Goal: Find specific page/section: Find specific page/section

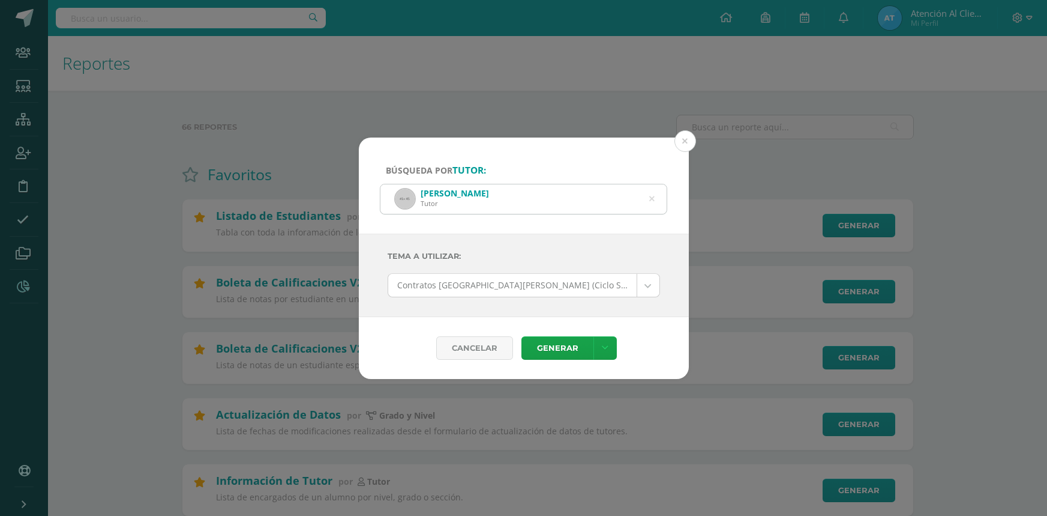
select select "104"
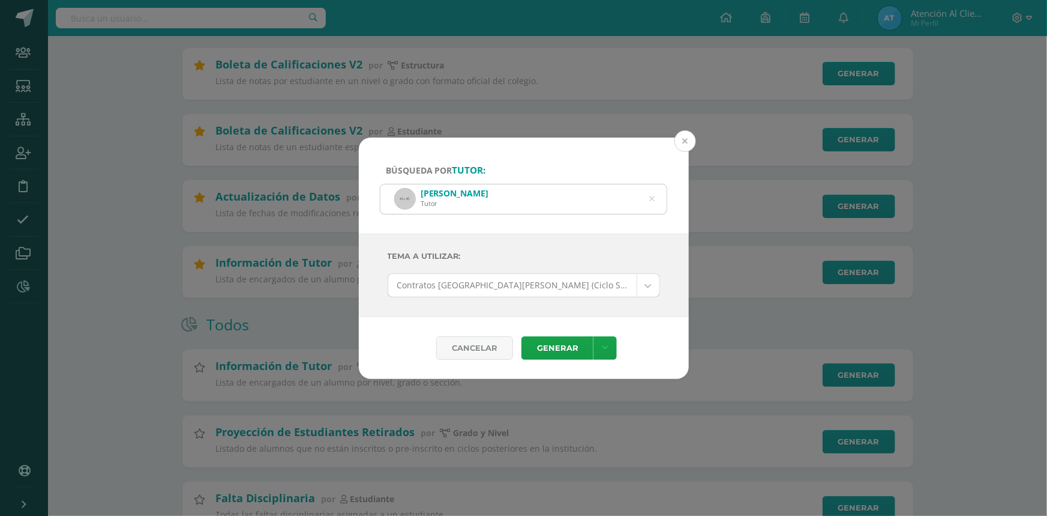
scroll to position [218, 0]
click at [678, 137] on button at bounding box center [686, 141] width 22 height 22
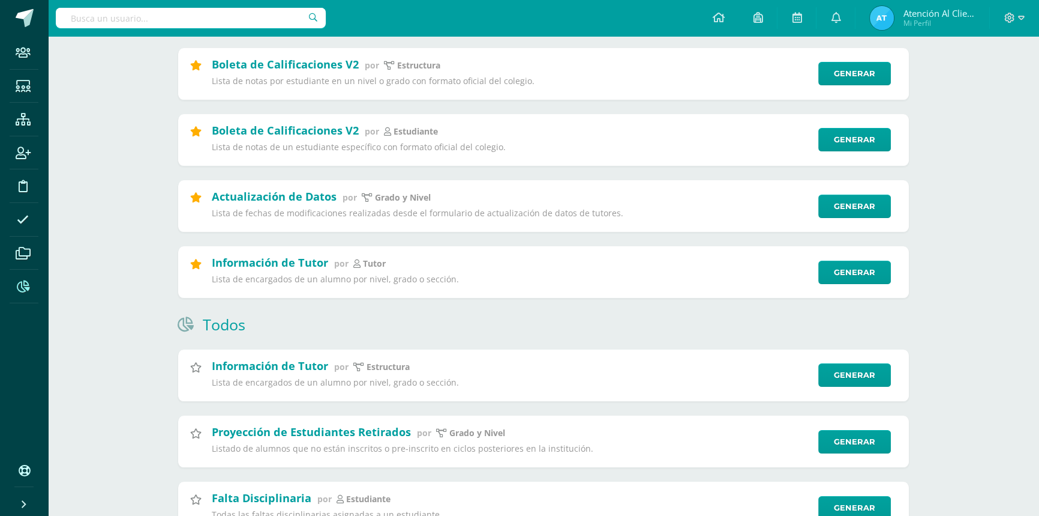
click at [101, 15] on input "text" at bounding box center [191, 18] width 270 height 20
type input "H"
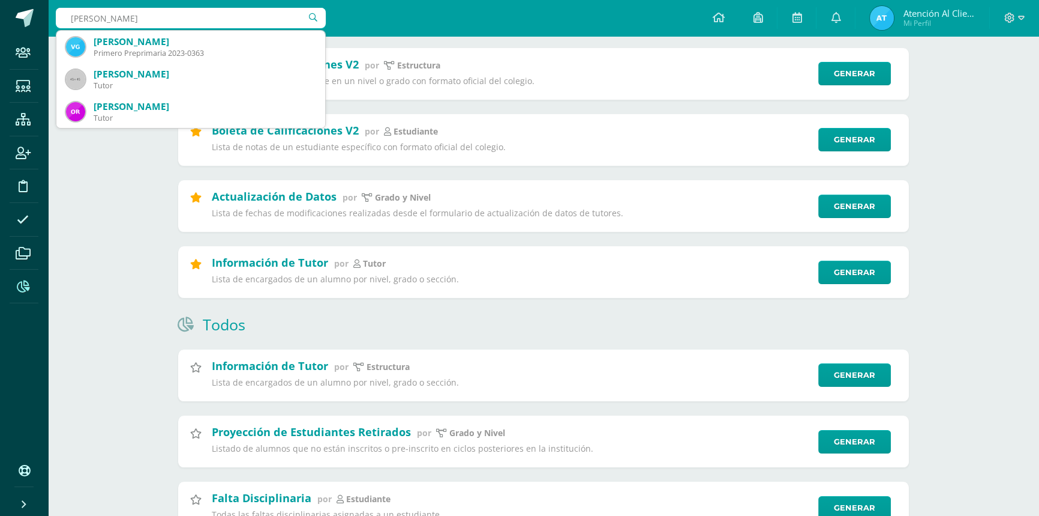
type input "[PERSON_NAME]"
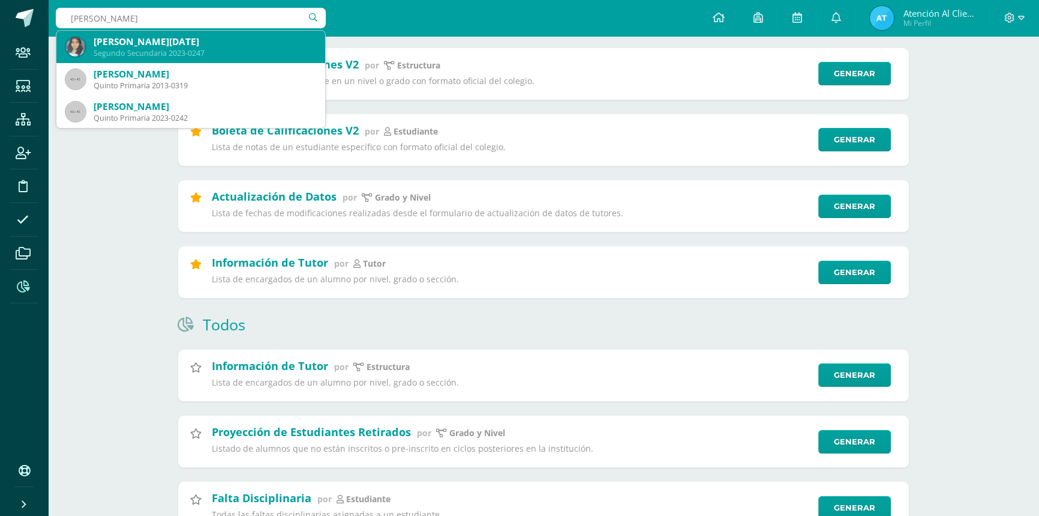
click at [140, 52] on div "Segundo Secundaria 2023-0247" at bounding box center [205, 53] width 222 height 10
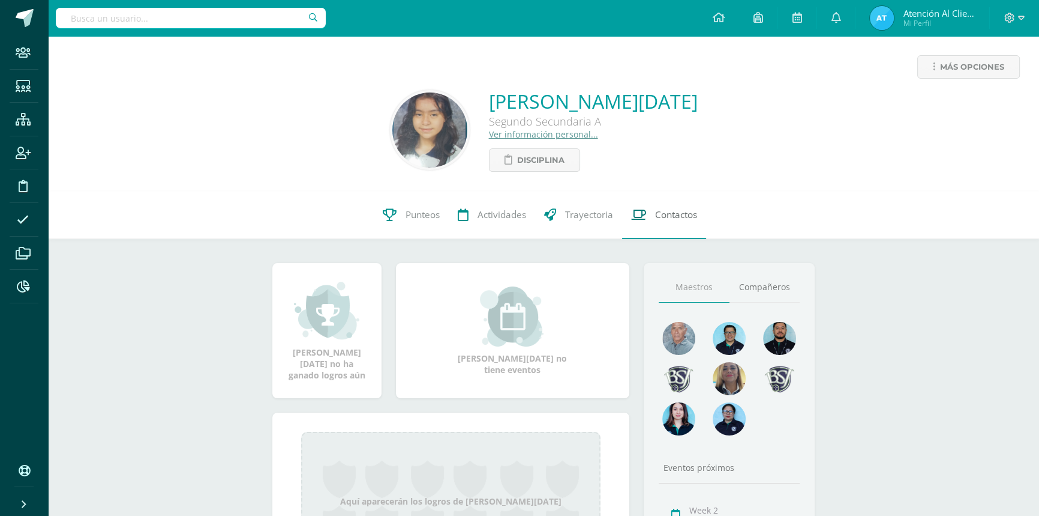
click at [672, 211] on span "Contactos" at bounding box center [676, 214] width 42 height 13
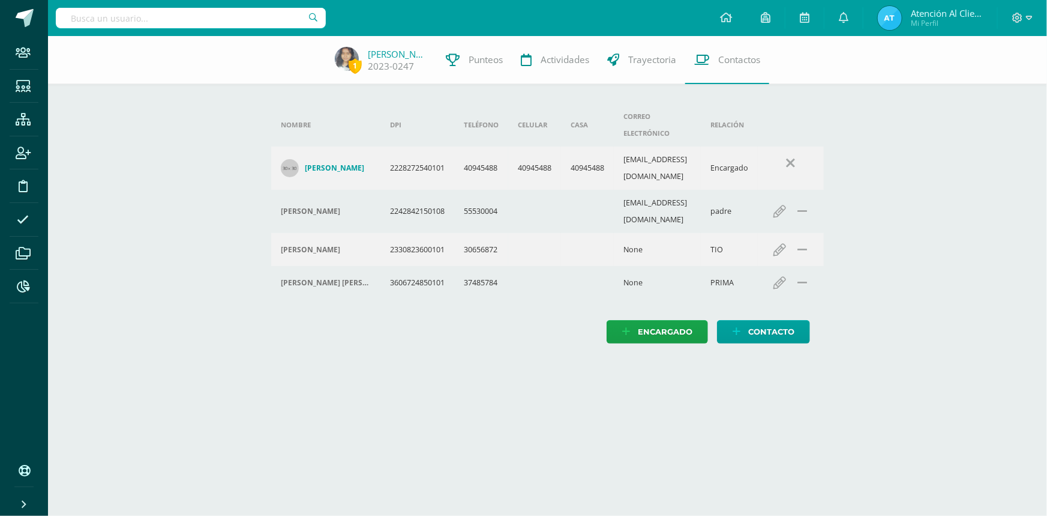
click at [125, 6] on div at bounding box center [191, 18] width 270 height 36
click at [113, 22] on input "text" at bounding box center [191, 18] width 270 height 20
type input "LOPEZ CANL"
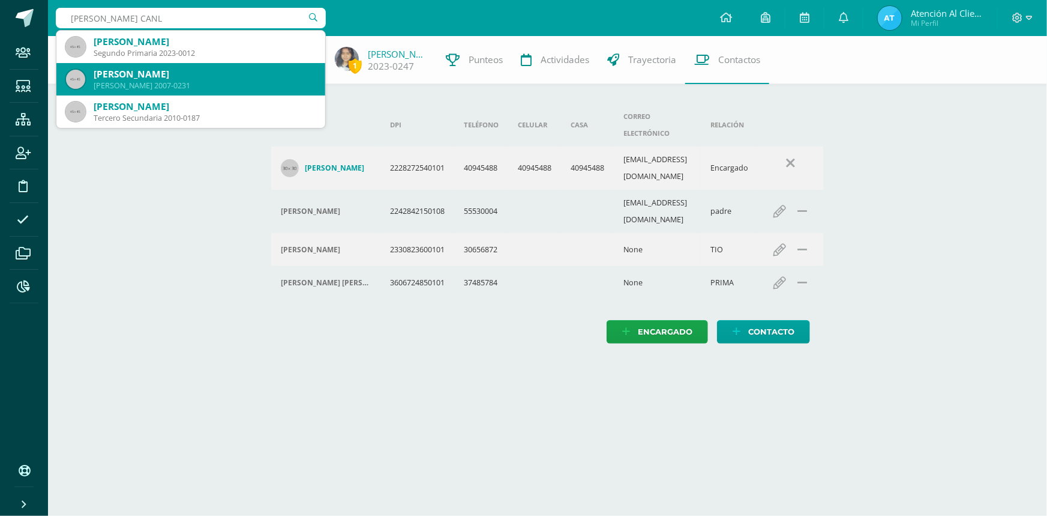
click at [118, 78] on div "Giovanni Alexander López Canel" at bounding box center [205, 74] width 222 height 13
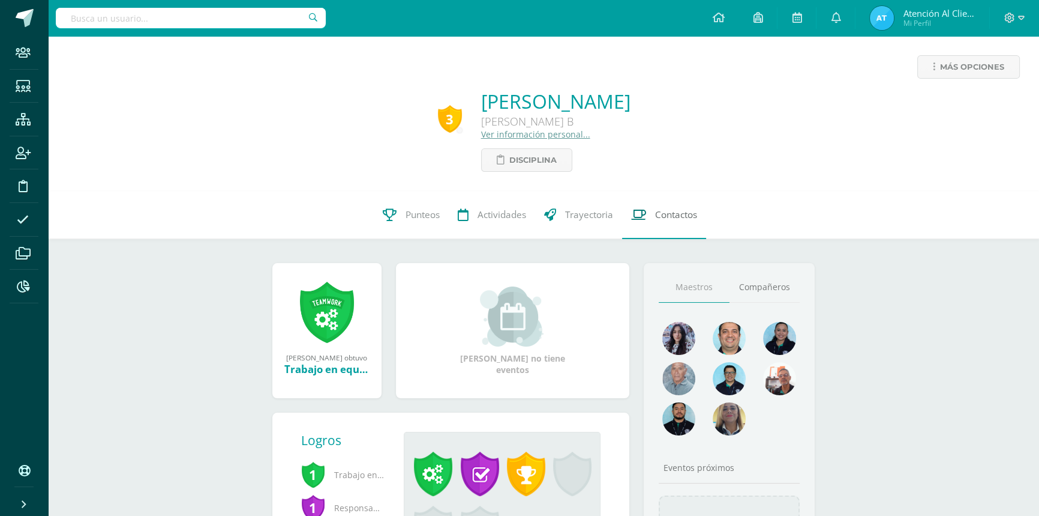
click at [679, 206] on link "Contactos" at bounding box center [664, 215] width 84 height 48
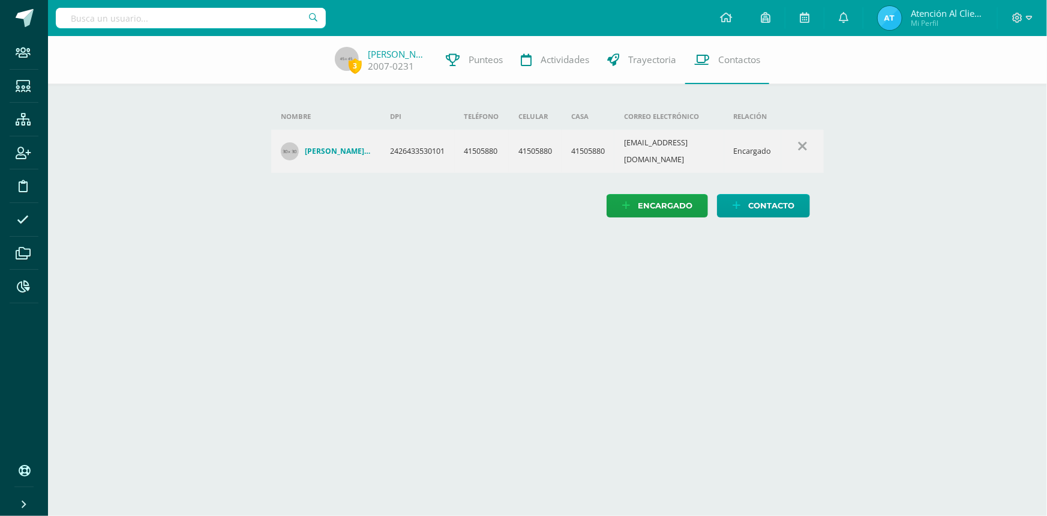
click at [94, 10] on input "text" at bounding box center [191, 18] width 270 height 20
type input "[PERSON_NAME]"
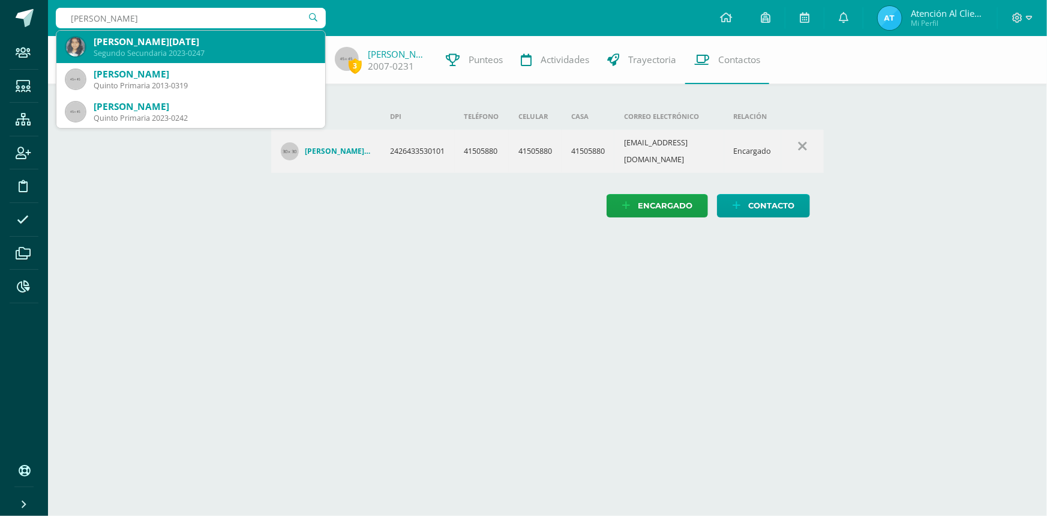
click at [127, 42] on div "[PERSON_NAME][DATE]" at bounding box center [205, 41] width 222 height 13
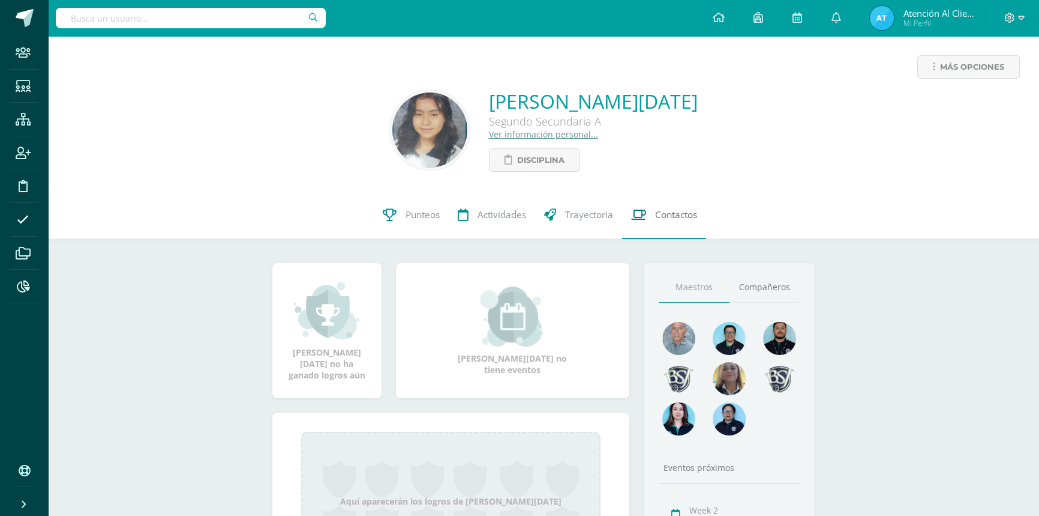
click at [674, 206] on link "Contactos" at bounding box center [664, 215] width 84 height 48
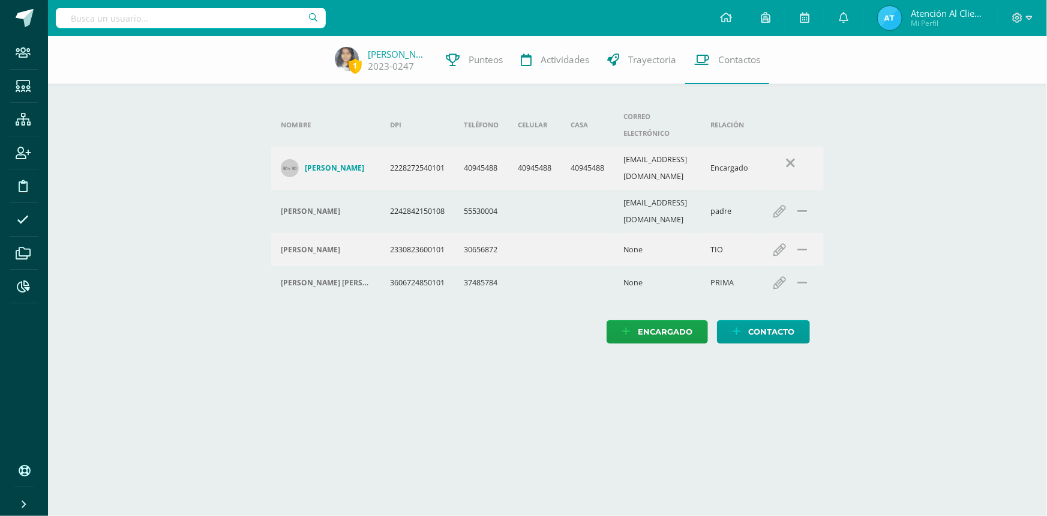
click at [117, 19] on input "text" at bounding box center [191, 18] width 270 height 20
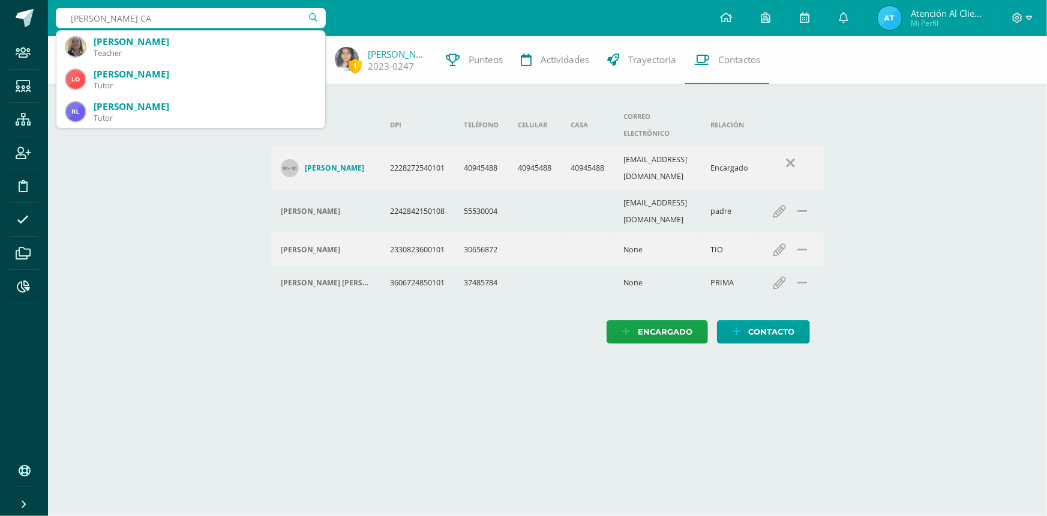
type input "LOPEZ CAN"
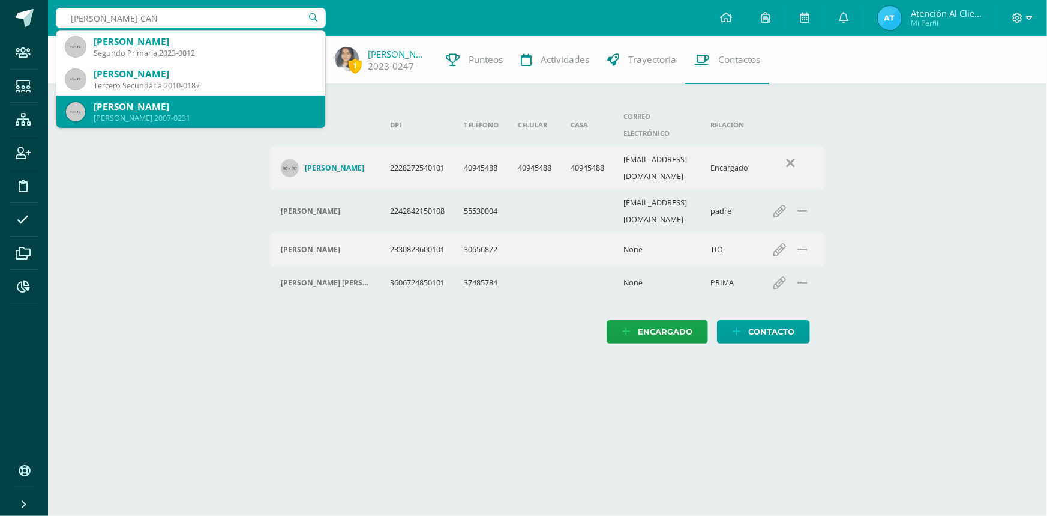
click at [156, 109] on div "Giovanni Alexander López Canel" at bounding box center [205, 106] width 222 height 13
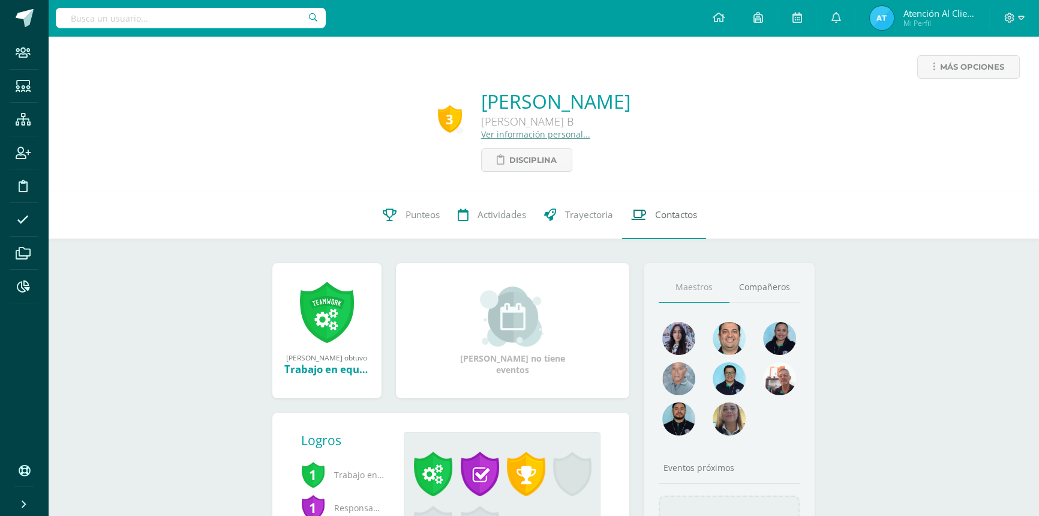
click at [670, 212] on span "Contactos" at bounding box center [676, 214] width 42 height 13
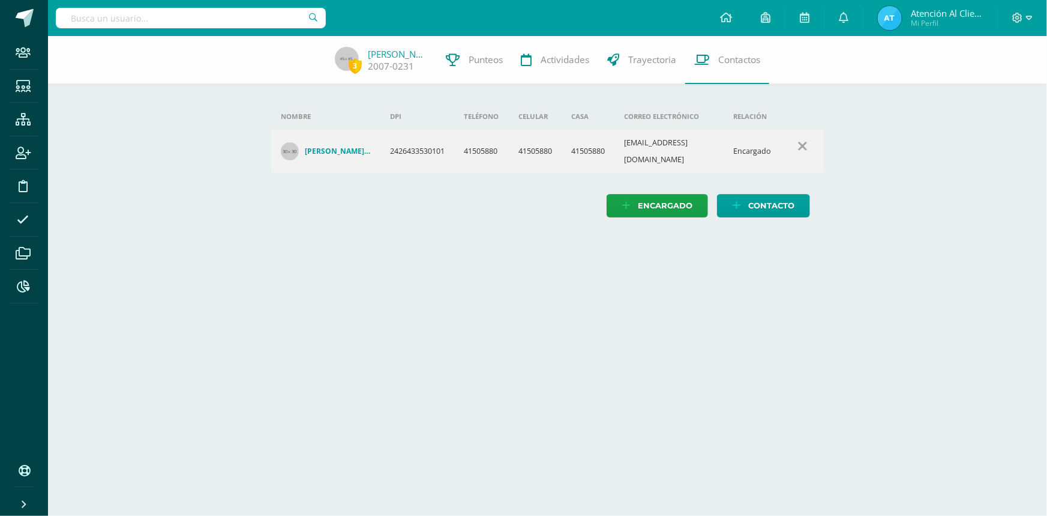
click at [180, 20] on input "text" at bounding box center [191, 18] width 270 height 20
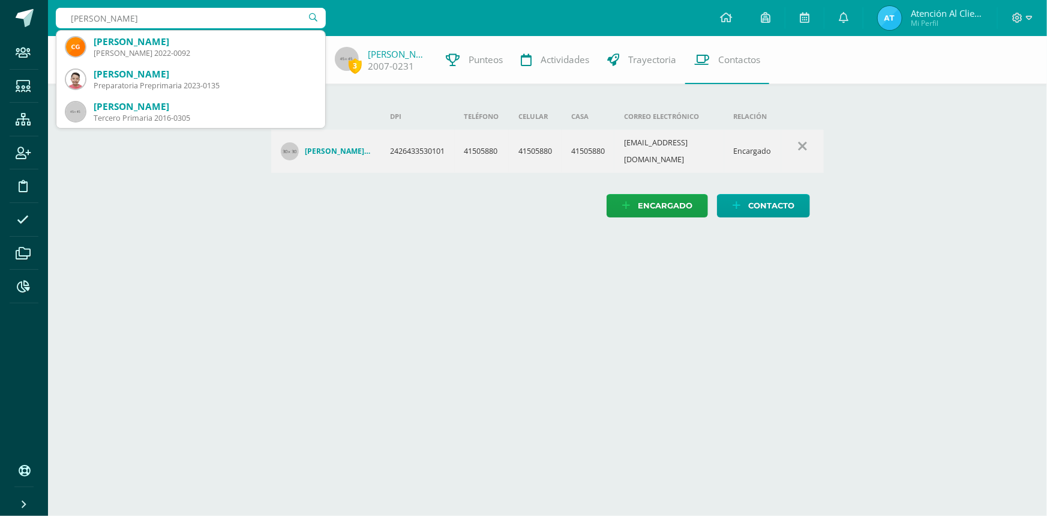
type input "[PERSON_NAME]"
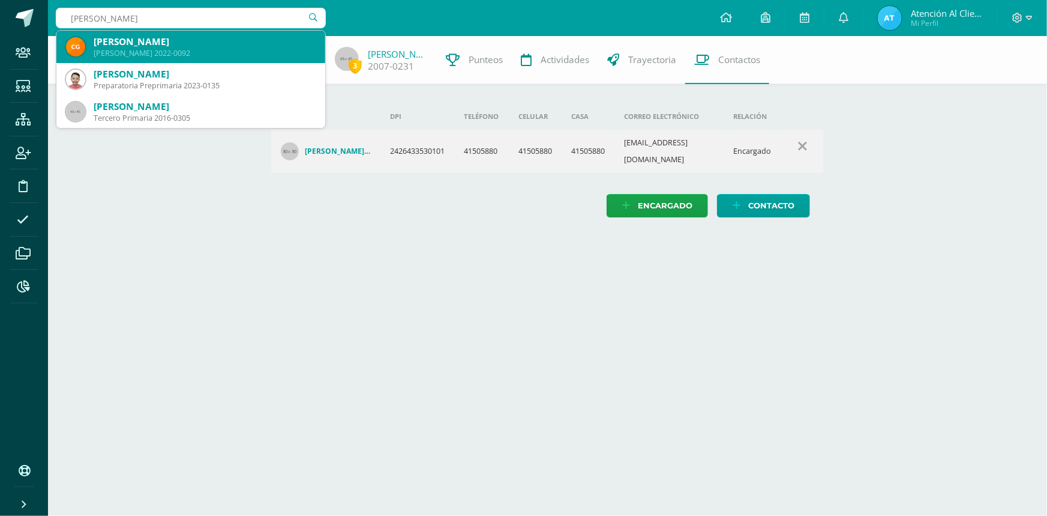
click at [174, 41] on div "[PERSON_NAME]" at bounding box center [205, 41] width 222 height 13
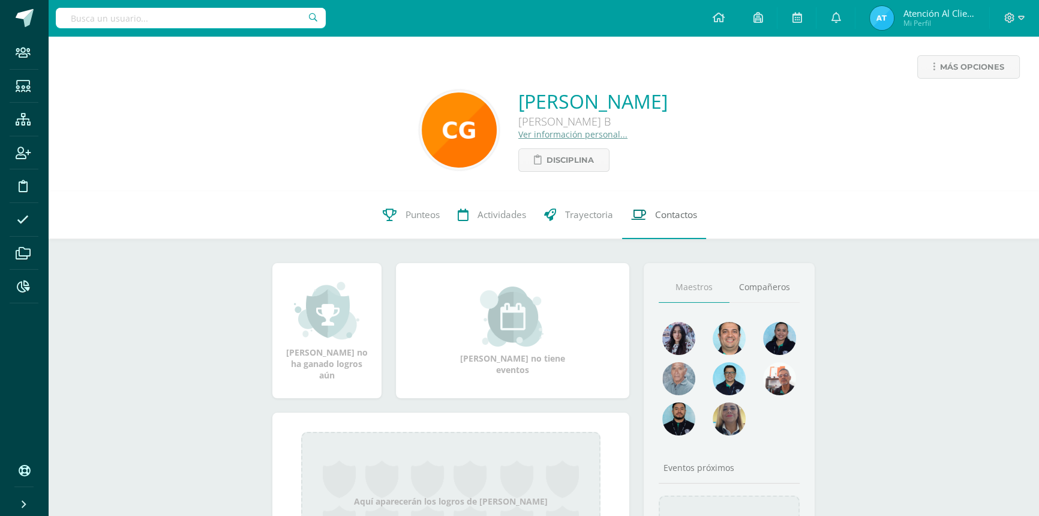
click at [651, 210] on link "Contactos" at bounding box center [664, 215] width 84 height 48
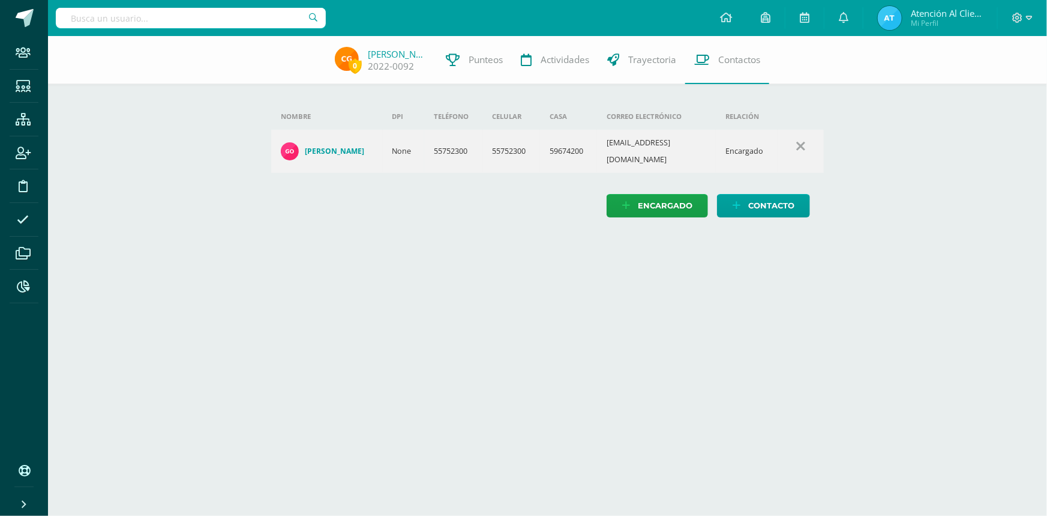
click at [129, 19] on input "text" at bounding box center [191, 18] width 270 height 20
type input "UBEDO"
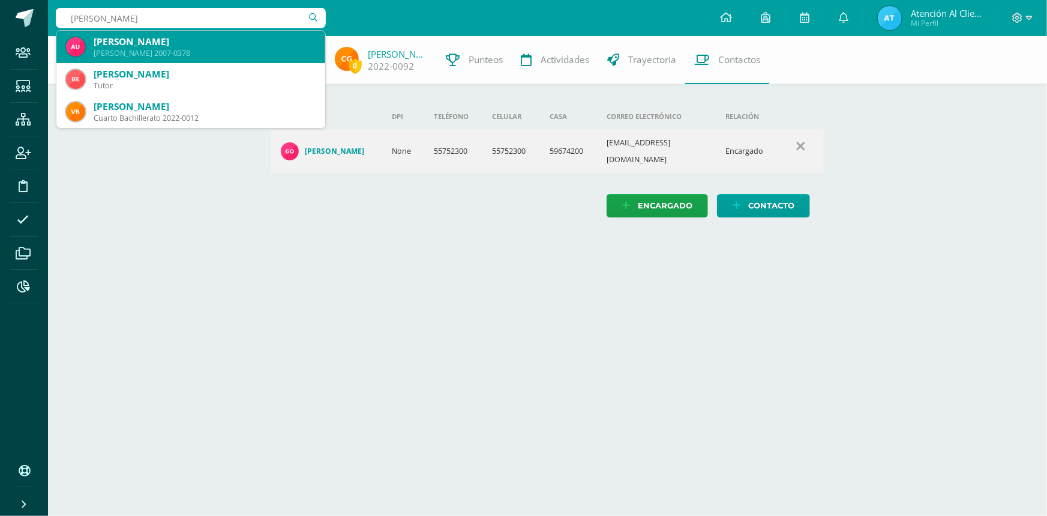
click at [127, 58] on div "Quinto Bachillerato 2007-0378" at bounding box center [205, 53] width 222 height 10
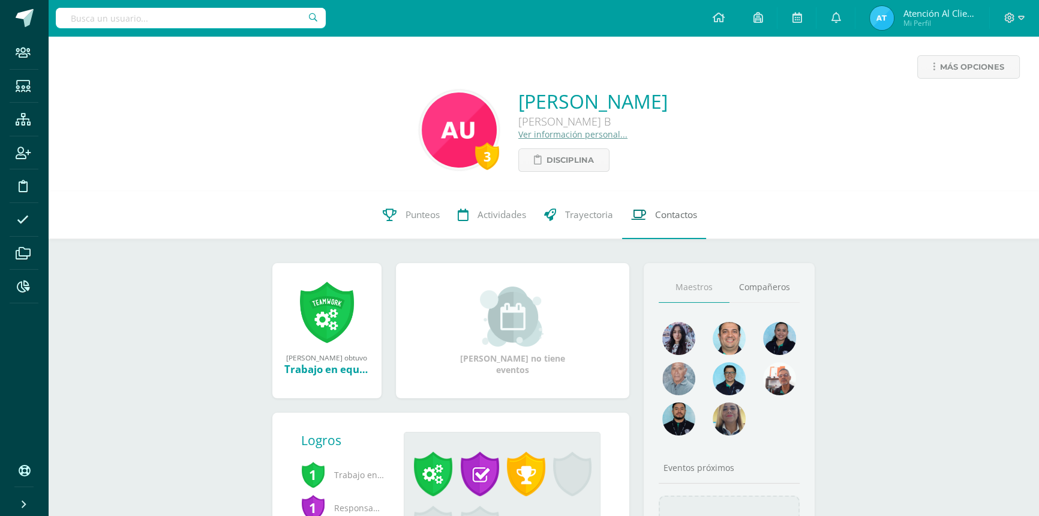
click at [672, 220] on span "Contactos" at bounding box center [676, 214] width 42 height 13
